Goal: Use online tool/utility: Utilize a website feature to perform a specific function

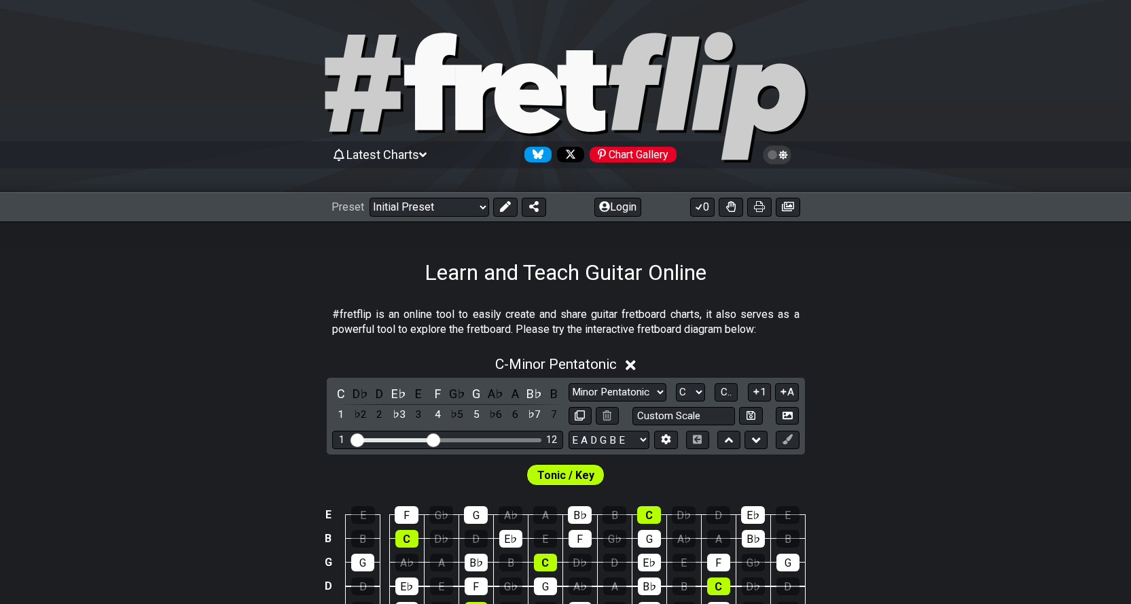
scroll to position [158, 0]
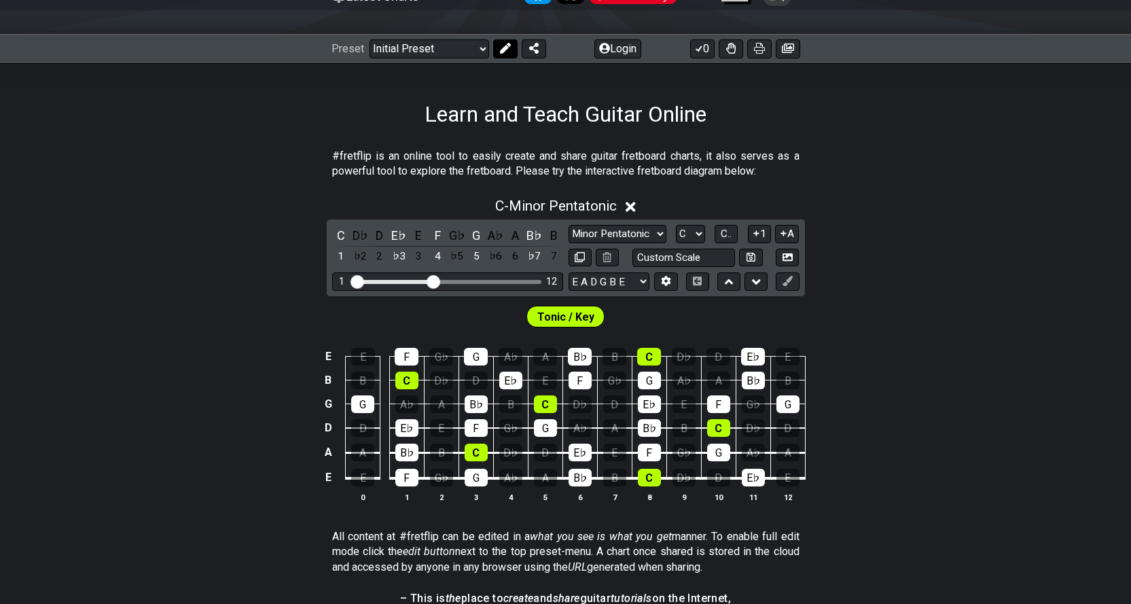
click at [506, 50] on icon at bounding box center [505, 48] width 11 height 11
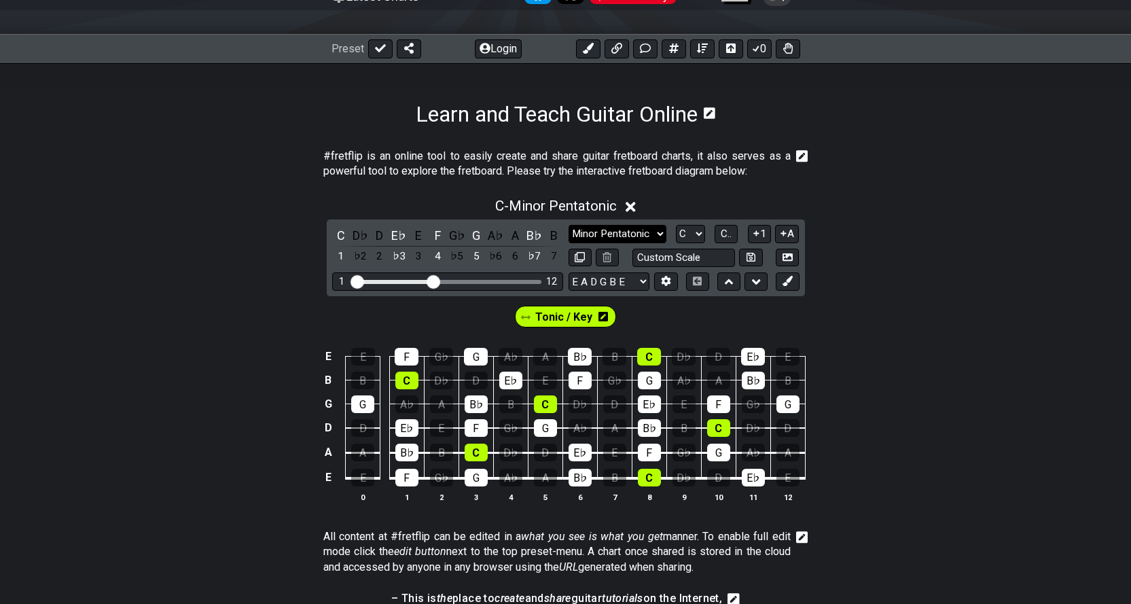
click at [655, 230] on select "Minor Pentatonic Click to edit Minor Pentatonic Major Pentatonic Minor Blues Ma…" at bounding box center [618, 234] width 98 height 18
select select "Major"
click at [569, 225] on select "Minor Pentatonic Click to edit Minor Pentatonic Major Pentatonic Minor Blues Ma…" at bounding box center [618, 234] width 98 height 18
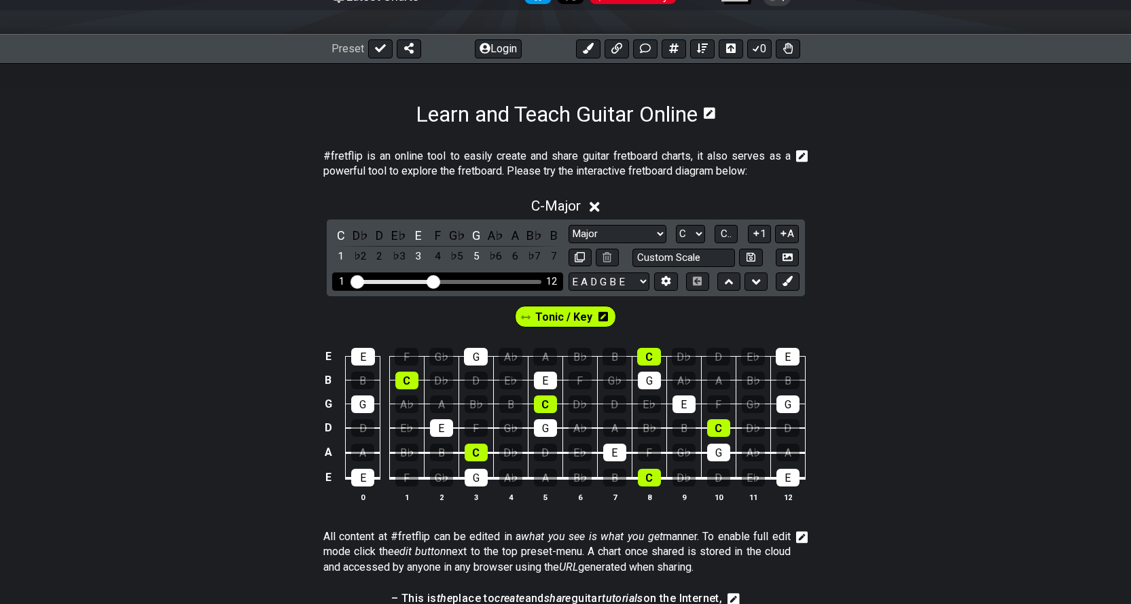
click at [450, 287] on div "1 12" at bounding box center [447, 281] width 231 height 18
drag, startPoint x: 429, startPoint y: 285, endPoint x: 455, endPoint y: 279, distance: 26.5
click at [455, 281] on input "Visible fret range" at bounding box center [447, 281] width 193 height 0
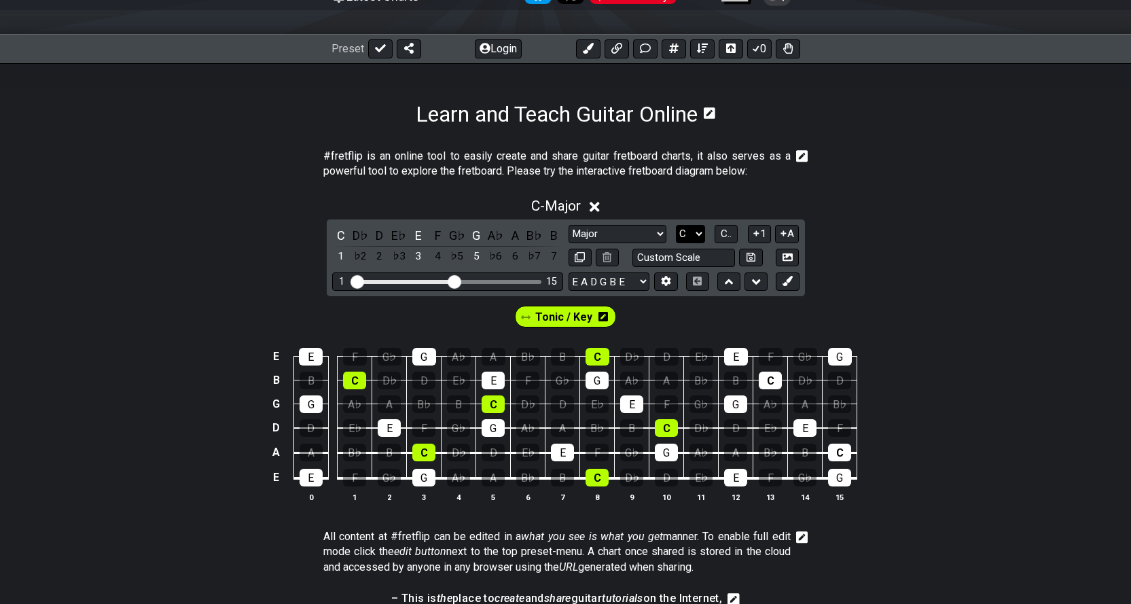
click at [699, 234] on select "A♭ A A♯ B♭ B C C♯ D♭ D D♯ E♭ E F F♯ G♭ G G♯" at bounding box center [690, 234] width 29 height 18
click at [676, 225] on select "A♭ A A♯ B♭ B C C♯ D♭ D D♯ E♭ E F F♯ G♭ G G♯" at bounding box center [690, 234] width 29 height 18
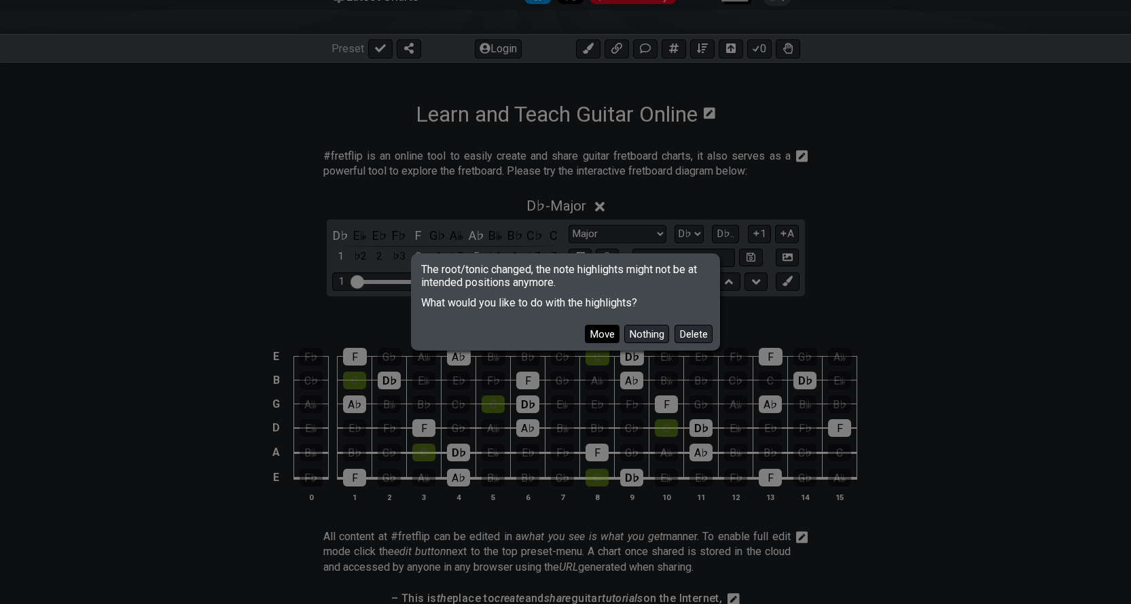
click at [605, 338] on button "Move" at bounding box center [602, 334] width 35 height 18
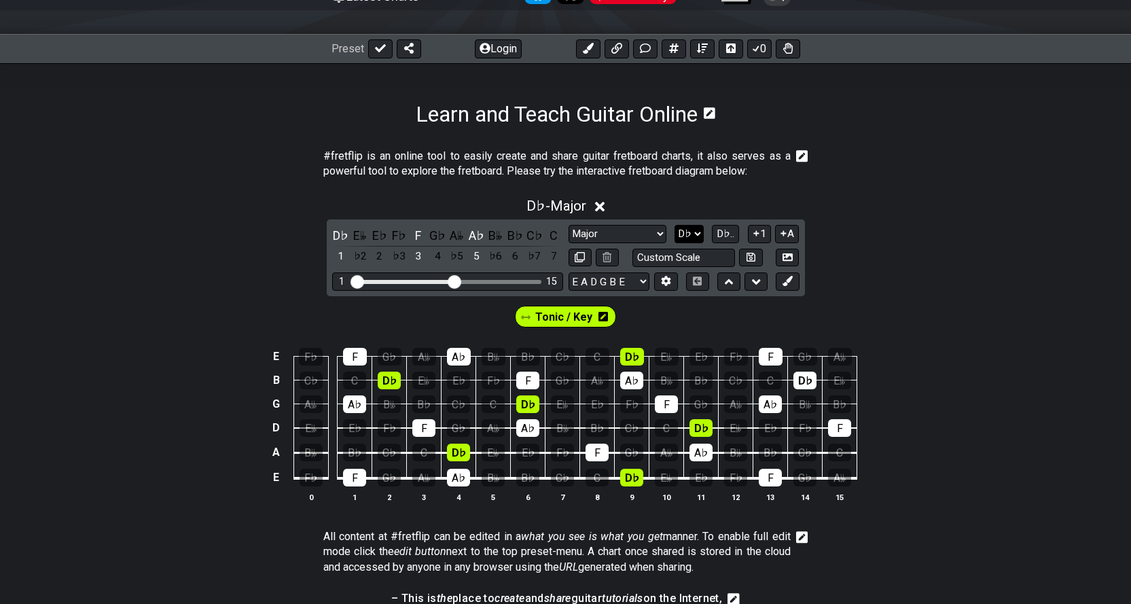
click at [699, 236] on select "A♭ A A♯ B♭ B C C♯ D♭ D D♯ E♭ E F F♯ G♭ G G♯" at bounding box center [689, 234] width 29 height 18
click at [675, 225] on select "A♭ A A♯ B♭ B C C♯ D♭ D D♯ E♭ E F F♯ G♭ G G♯" at bounding box center [689, 234] width 29 height 18
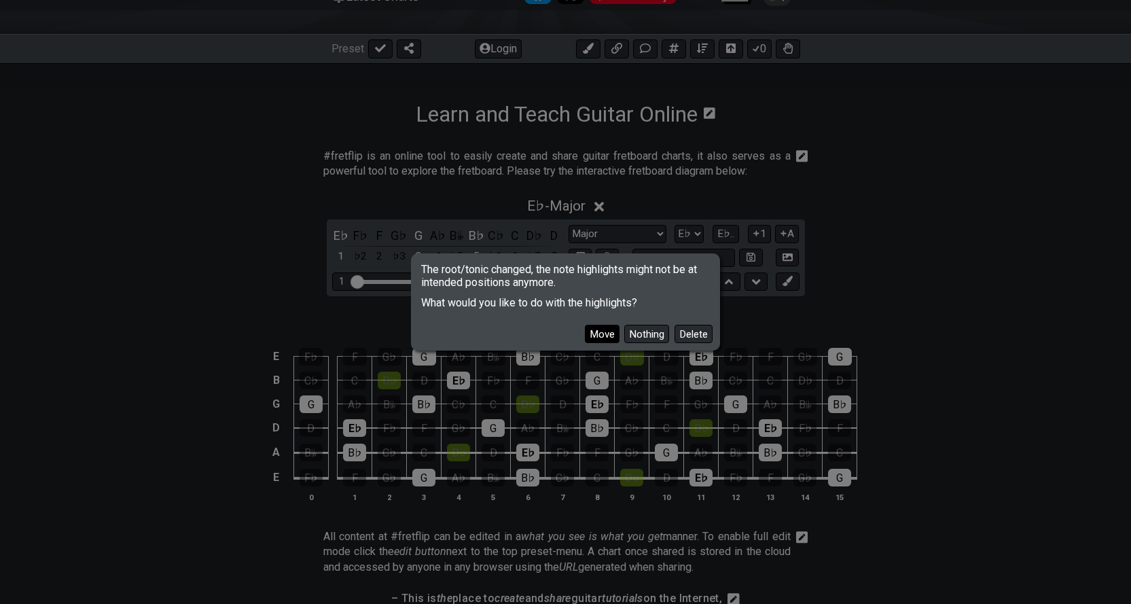
click at [601, 330] on button "Move" at bounding box center [602, 334] width 35 height 18
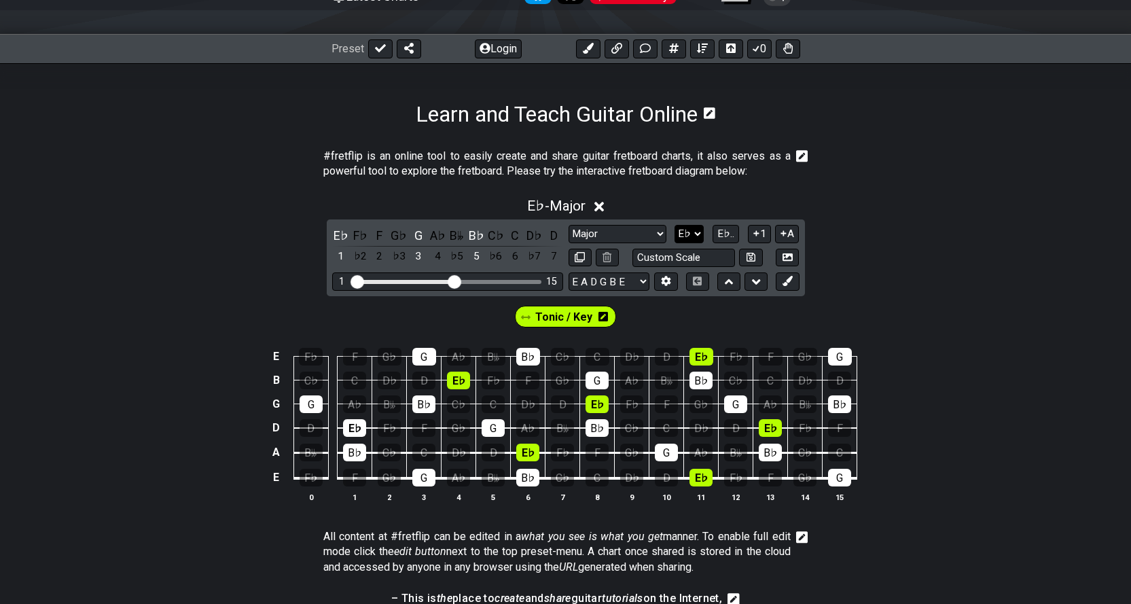
click at [699, 230] on select "A♭ A A♯ B♭ B C C♯ D♭ D D♯ E♭ E F F♯ G♭ G G♯" at bounding box center [689, 234] width 29 height 18
click at [675, 225] on select "A♭ A A♯ B♭ B C C♯ D♭ D D♯ E♭ E F F♯ G♭ G G♯" at bounding box center [689, 234] width 29 height 18
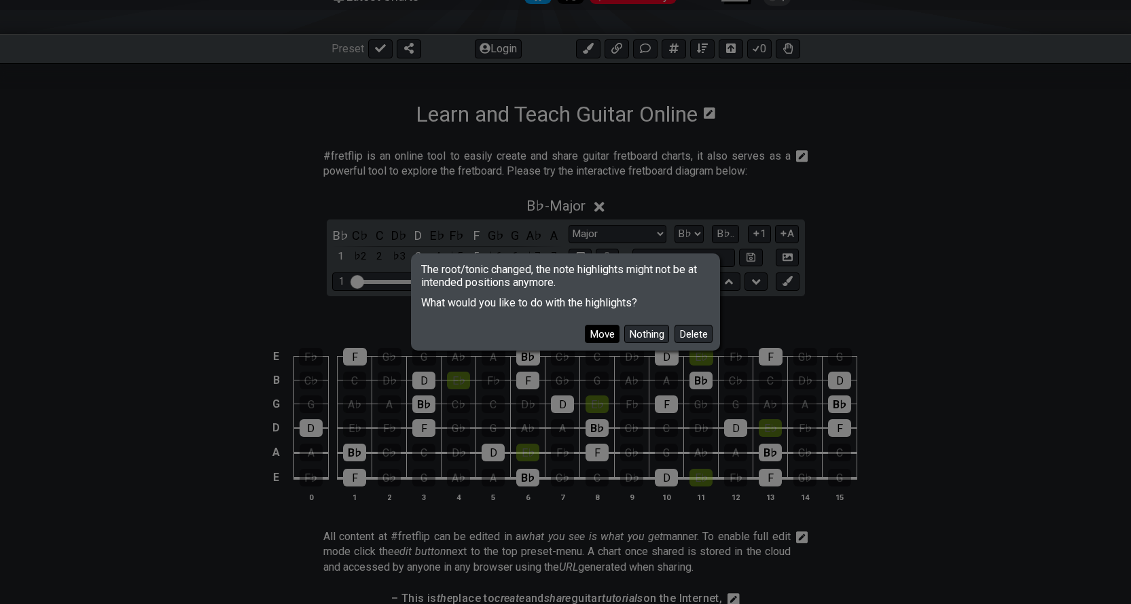
click at [593, 330] on button "Move" at bounding box center [602, 334] width 35 height 18
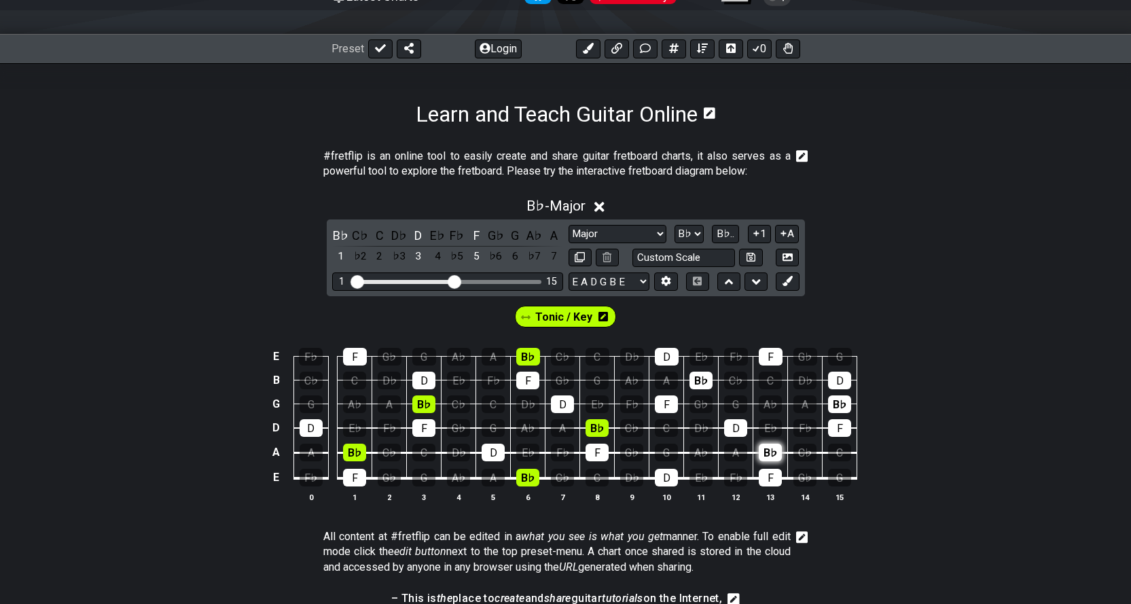
click at [777, 455] on div "B♭" at bounding box center [770, 453] width 23 height 18
click at [785, 282] on icon at bounding box center [788, 281] width 10 height 10
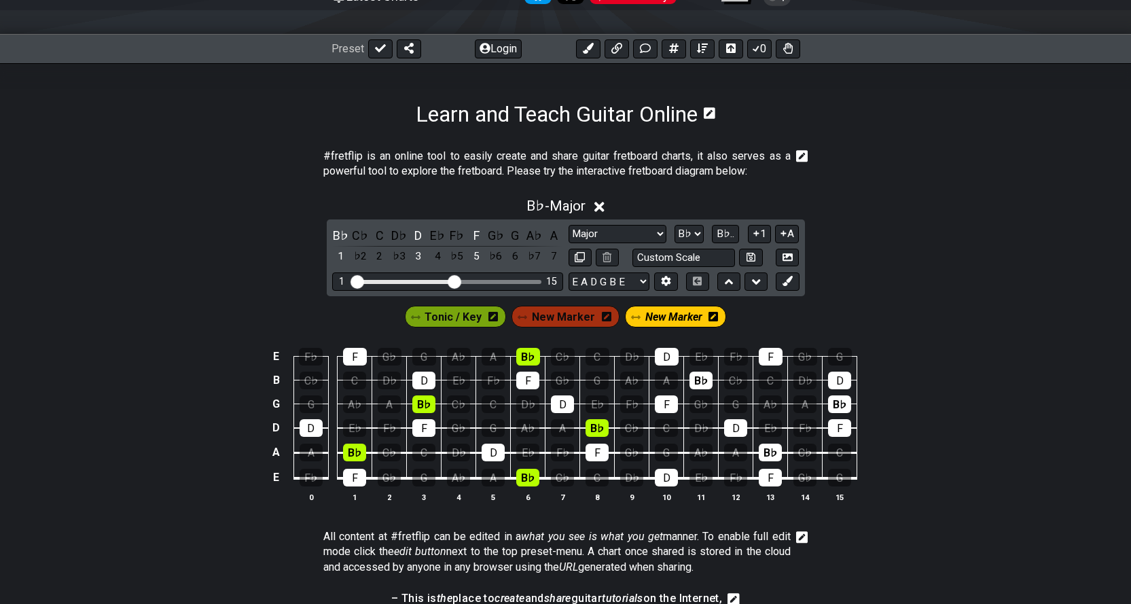
click at [482, 323] on div "Tonic / Key" at bounding box center [456, 317] width 102 height 22
click at [799, 283] on button at bounding box center [787, 281] width 23 height 18
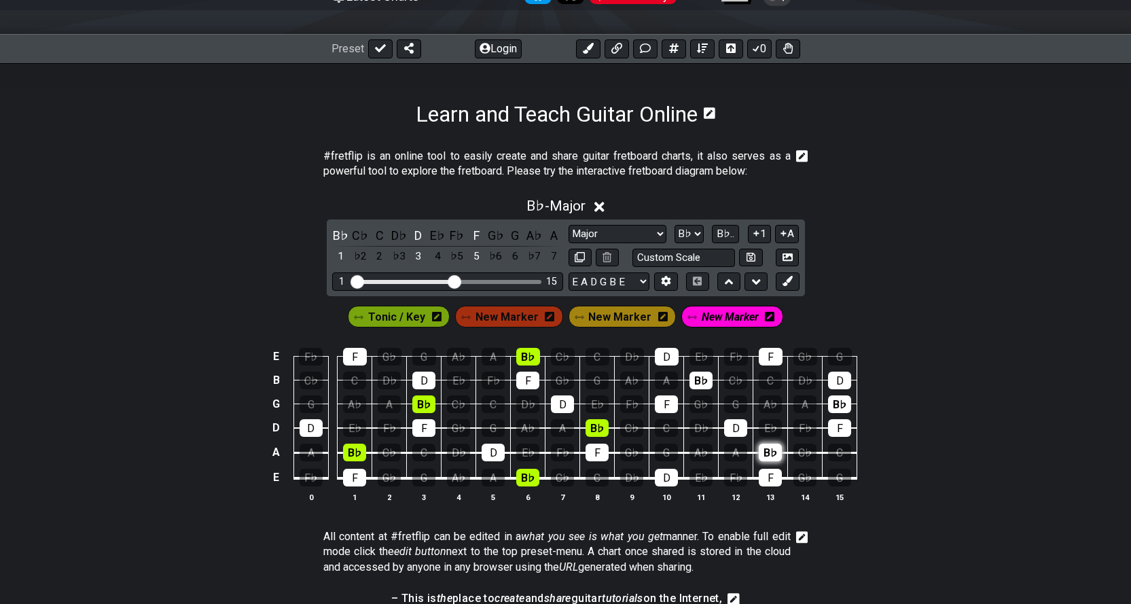
click at [773, 449] on div "B♭" at bounding box center [770, 453] width 23 height 18
click at [412, 323] on span "Tonic / Key" at bounding box center [396, 317] width 57 height 20
click at [771, 450] on div "B♭" at bounding box center [770, 453] width 23 height 18
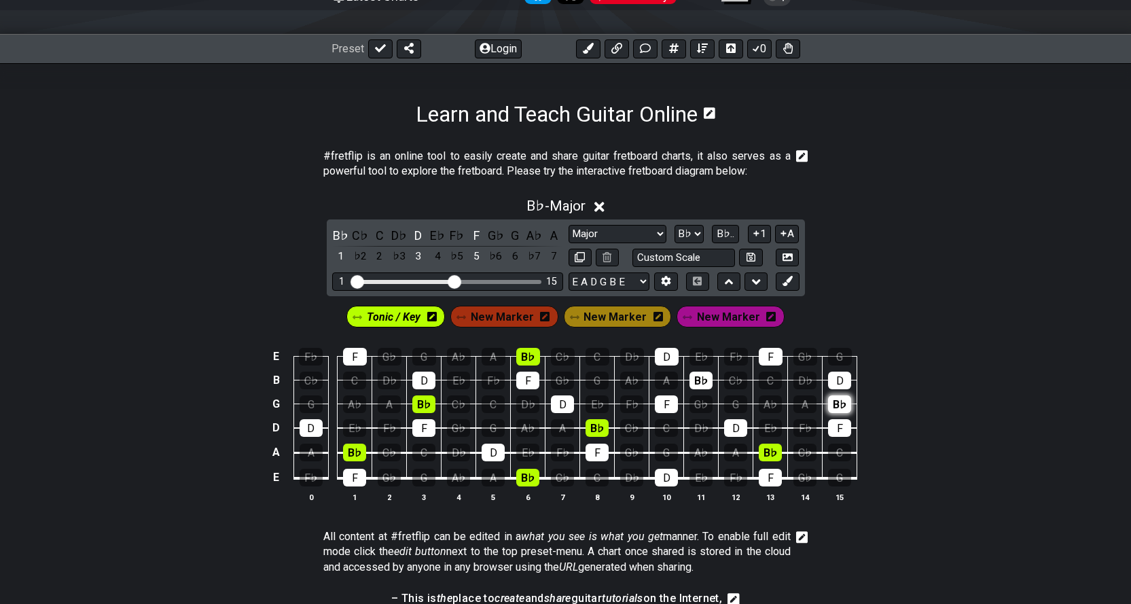
click at [843, 405] on div "B♭" at bounding box center [839, 404] width 23 height 18
click at [701, 378] on div "B♭" at bounding box center [701, 381] width 23 height 18
click at [699, 379] on div "B♭" at bounding box center [701, 381] width 23 height 18
click at [527, 351] on div "B♭" at bounding box center [528, 357] width 24 height 18
click at [423, 404] on div "B♭" at bounding box center [423, 404] width 23 height 18
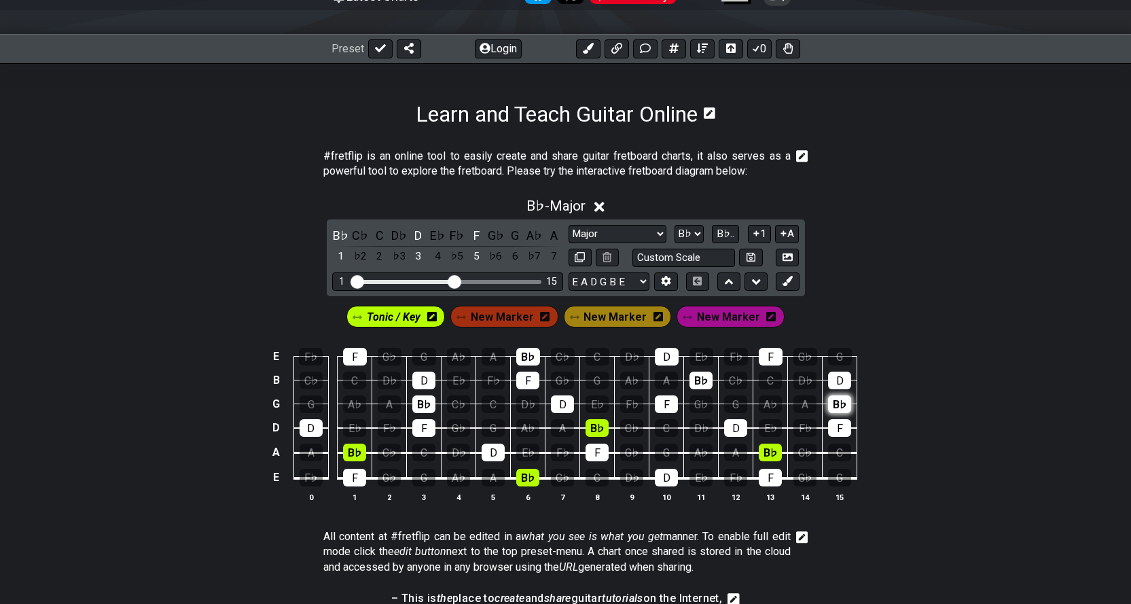
click at [837, 406] on div "B♭" at bounding box center [839, 404] width 23 height 18
click at [696, 234] on select "A♭ A A♯ B♭ B C C♯ D♭ D D♯ E♭ E F F♯ G♭ G G♯" at bounding box center [689, 234] width 29 height 18
select select "Ab"
click at [675, 225] on select "A♭ A A♯ B♭ B C C♯ D♭ D D♯ E♭ E F F♯ G♭ G G♯" at bounding box center [689, 234] width 29 height 18
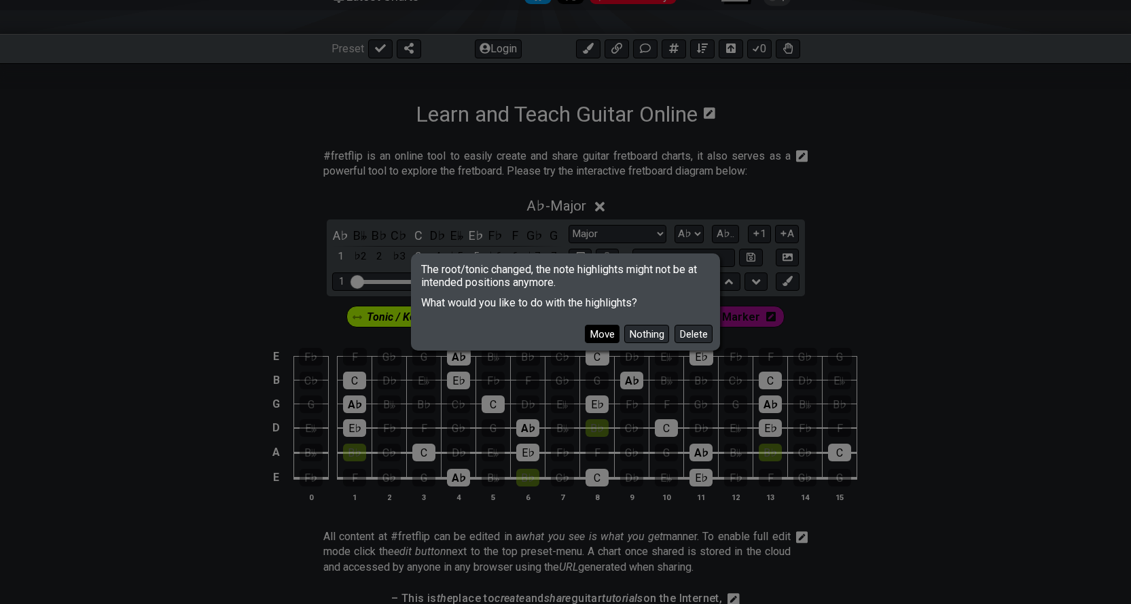
click at [595, 340] on button "Move" at bounding box center [602, 334] width 35 height 18
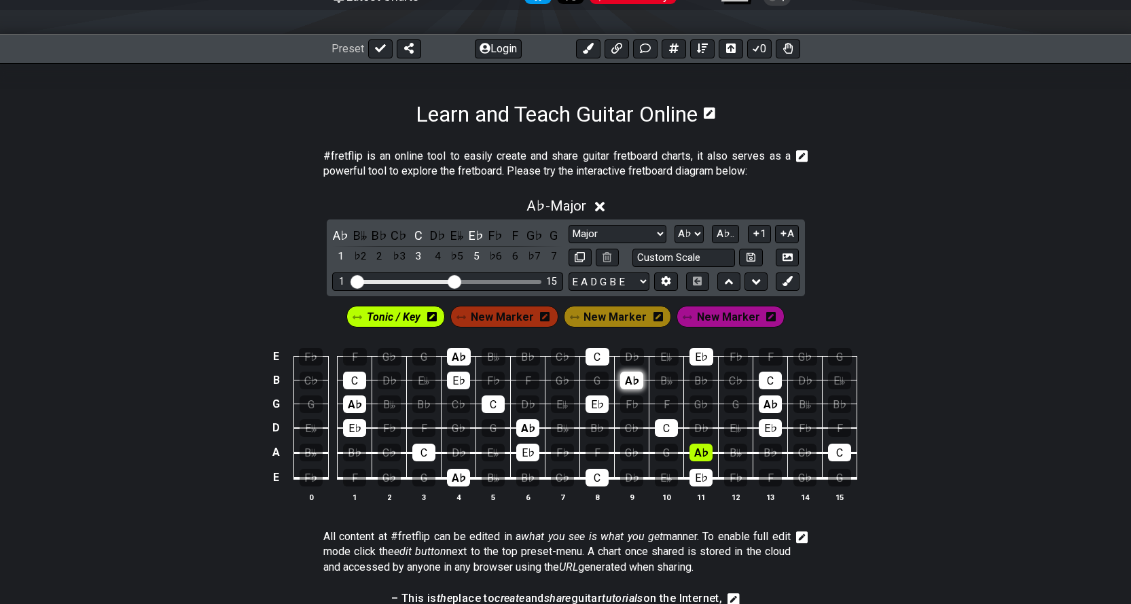
click at [631, 381] on div "A♭" at bounding box center [631, 381] width 23 height 18
click at [526, 427] on div "A♭" at bounding box center [527, 428] width 23 height 18
click at [455, 477] on div "A♭" at bounding box center [458, 478] width 23 height 18
